Goal: Task Accomplishment & Management: Use online tool/utility

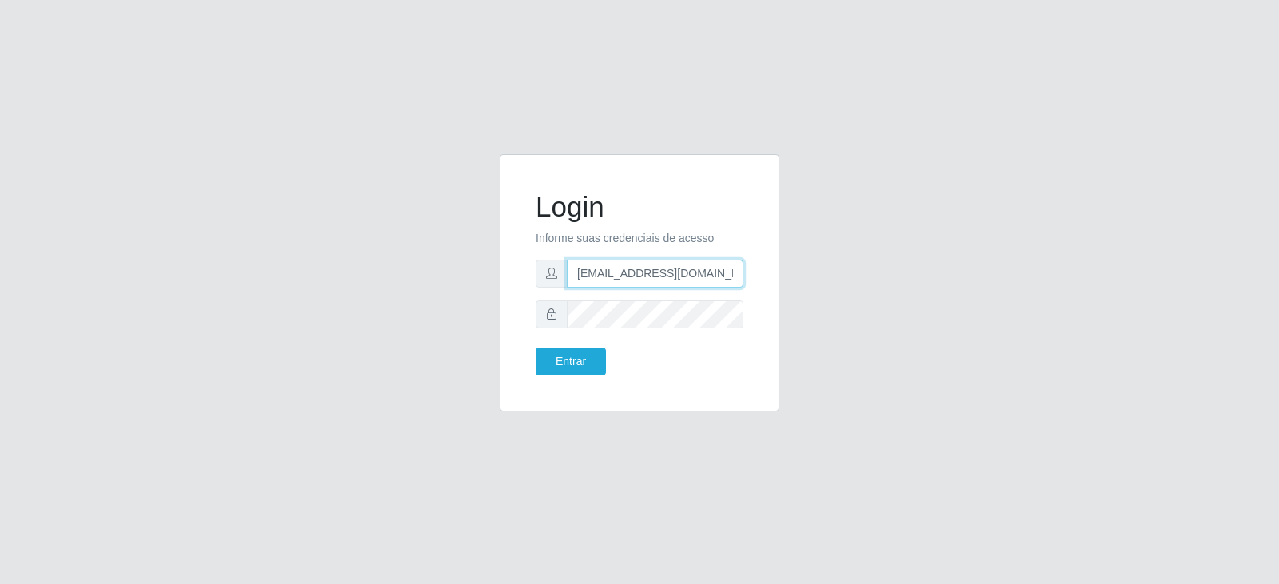
scroll to position [0, 18]
drag, startPoint x: 576, startPoint y: 274, endPoint x: 909, endPoint y: 315, distance: 335.0
click at [909, 315] on div "Login Informe suas credenciais de acesso [EMAIL_ADDRESS][DOMAIN_NAME] Entrar" at bounding box center [639, 292] width 911 height 277
type input "[EMAIL_ADDRESS][DOMAIN_NAME]"
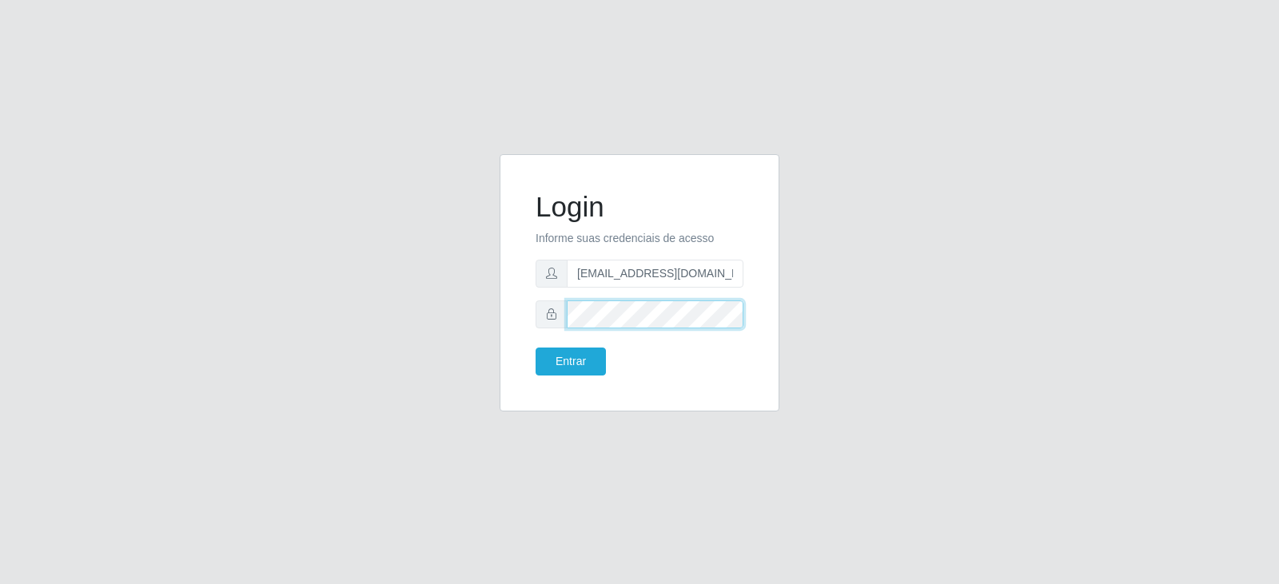
click at [483, 300] on div "Login Informe suas credenciais de acesso [EMAIL_ADDRESS][DOMAIN_NAME] Entrar" at bounding box center [639, 292] width 911 height 277
click at [536, 348] on button "Entrar" at bounding box center [571, 362] width 70 height 28
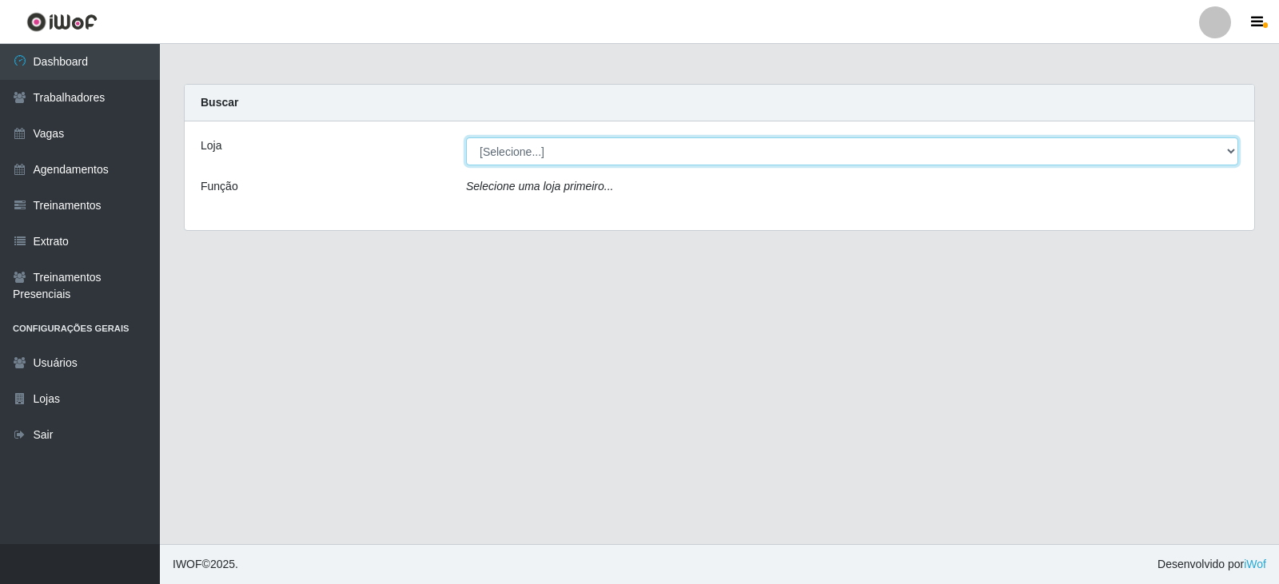
click at [535, 152] on select "[Selecione...] SuperFácil Atacado - Vale do Sol" at bounding box center [852, 151] width 772 height 28
select select "502"
click at [466, 137] on select "[Selecione...] SuperFácil Atacado - Vale do Sol" at bounding box center [852, 151] width 772 height 28
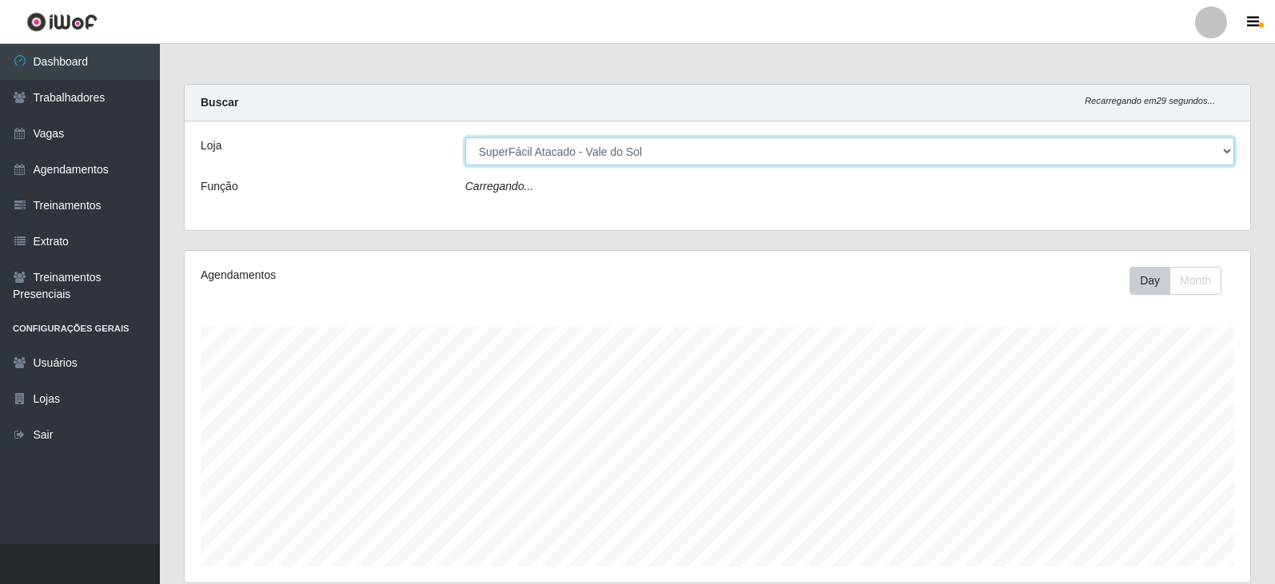
scroll to position [332, 1066]
